Goal: Transaction & Acquisition: Subscribe to service/newsletter

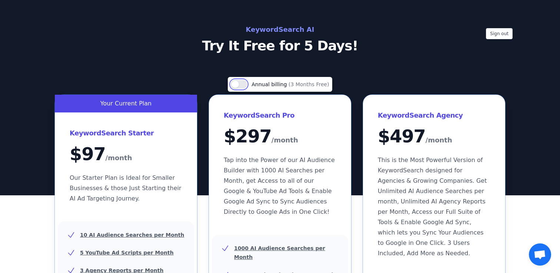
click at [239, 84] on button "Use setting" at bounding box center [239, 84] width 16 height 9
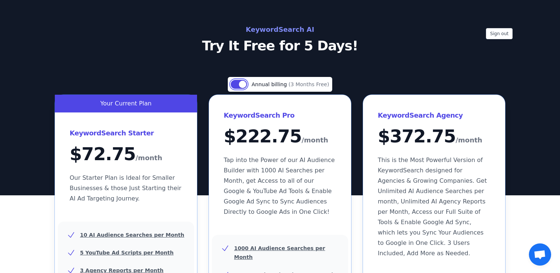
click at [241, 84] on button "Use setting" at bounding box center [239, 84] width 16 height 9
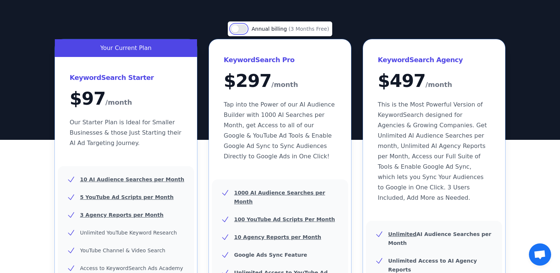
scroll to position [55, 0]
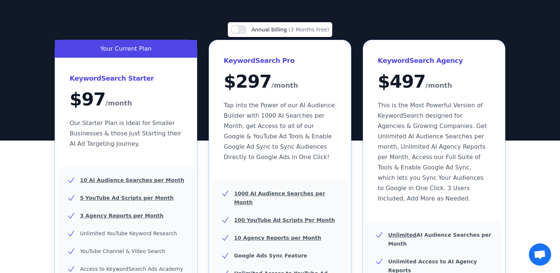
click at [238, 34] on div "Use setting Annual billing (3 Months Free)" at bounding box center [280, 29] width 104 height 15
click at [242, 33] on button "Use setting" at bounding box center [239, 29] width 16 height 9
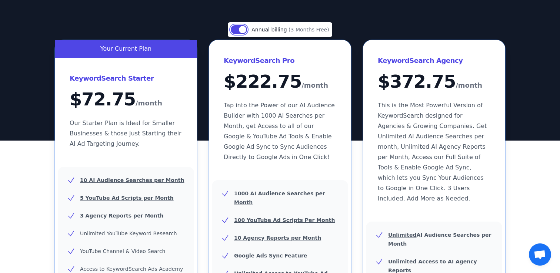
click at [242, 33] on button "Use setting" at bounding box center [239, 29] width 16 height 9
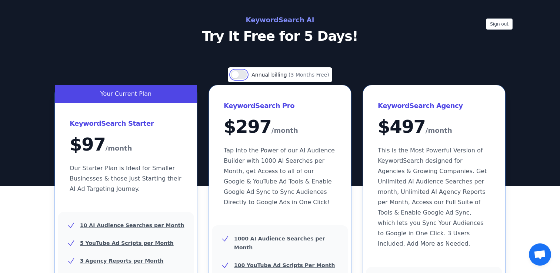
scroll to position [0, 0]
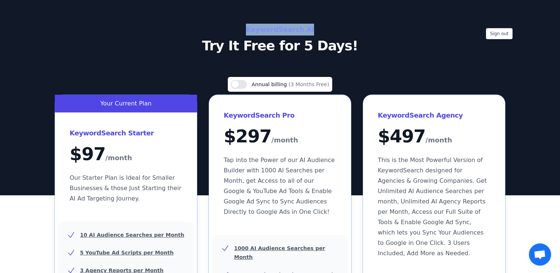
drag, startPoint x: 255, startPoint y: 31, endPoint x: 320, endPoint y: 31, distance: 65.5
click at [320, 31] on h2 "KeywordSearch AI" at bounding box center [280, 30] width 332 height 12
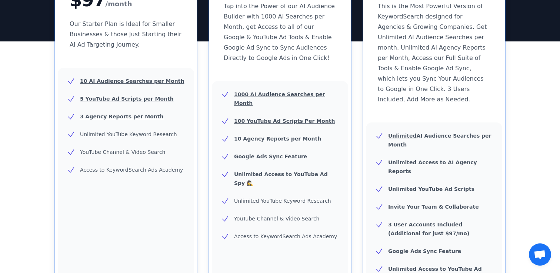
scroll to position [147, 0]
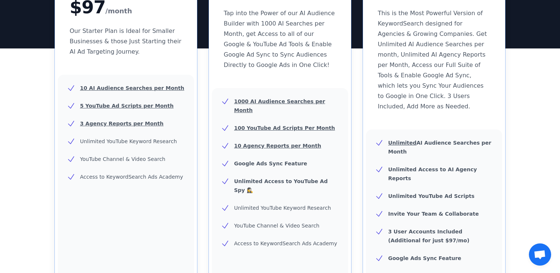
click at [118, 88] on u "10 AI Audience Searches per Month" at bounding box center [132, 88] width 104 height 6
click at [118, 89] on u "10 AI Audience Searches per Month" at bounding box center [132, 88] width 104 height 6
click at [294, 97] on p "1000 AI Audience Searches per Month" at bounding box center [286, 106] width 105 height 18
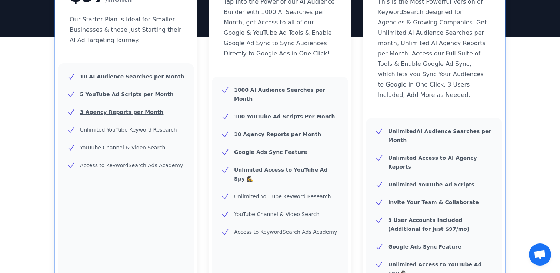
scroll to position [159, 0]
